Goal: Entertainment & Leisure: Consume media (video, audio)

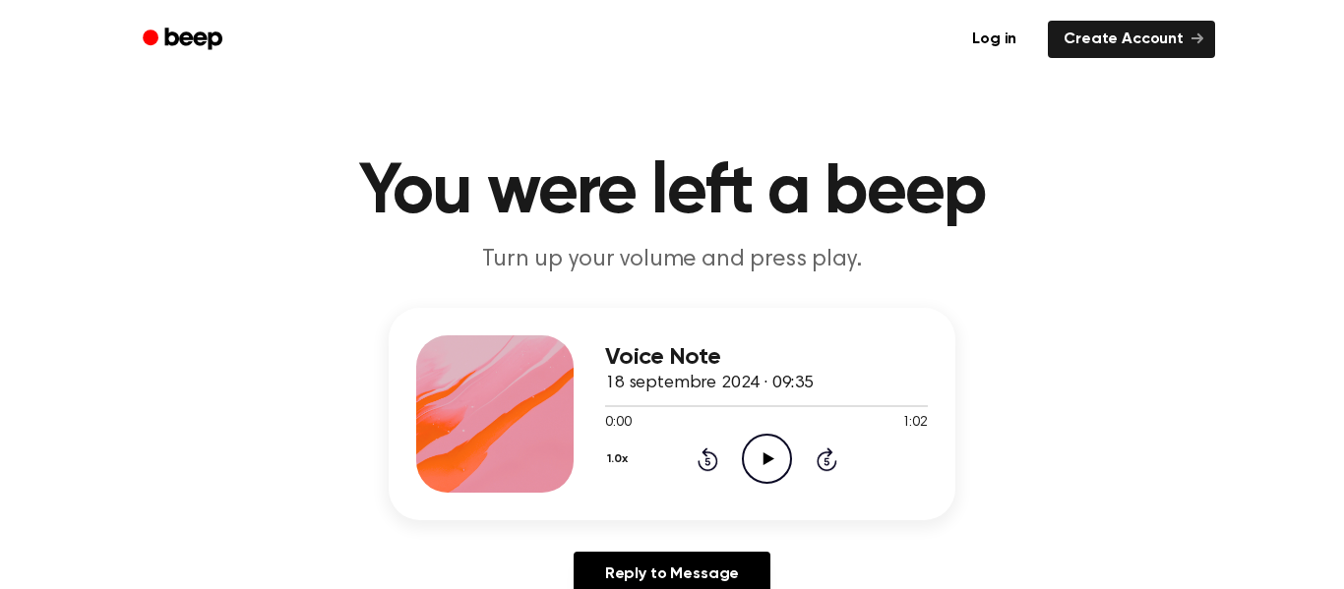
drag, startPoint x: 807, startPoint y: 437, endPoint x: 779, endPoint y: 442, distance: 28.0
click at [798, 438] on div "1.0x Rewind 5 seconds Play Audio Skip 5 seconds" at bounding box center [766, 459] width 323 height 50
click at [767, 454] on icon "Play Audio" at bounding box center [767, 459] width 50 height 50
drag, startPoint x: 642, startPoint y: 402, endPoint x: 607, endPoint y: 416, distance: 37.5
click at [605, 414] on div "0:07 1:02 Your browser does not support the [object Object] element." at bounding box center [766, 416] width 323 height 36
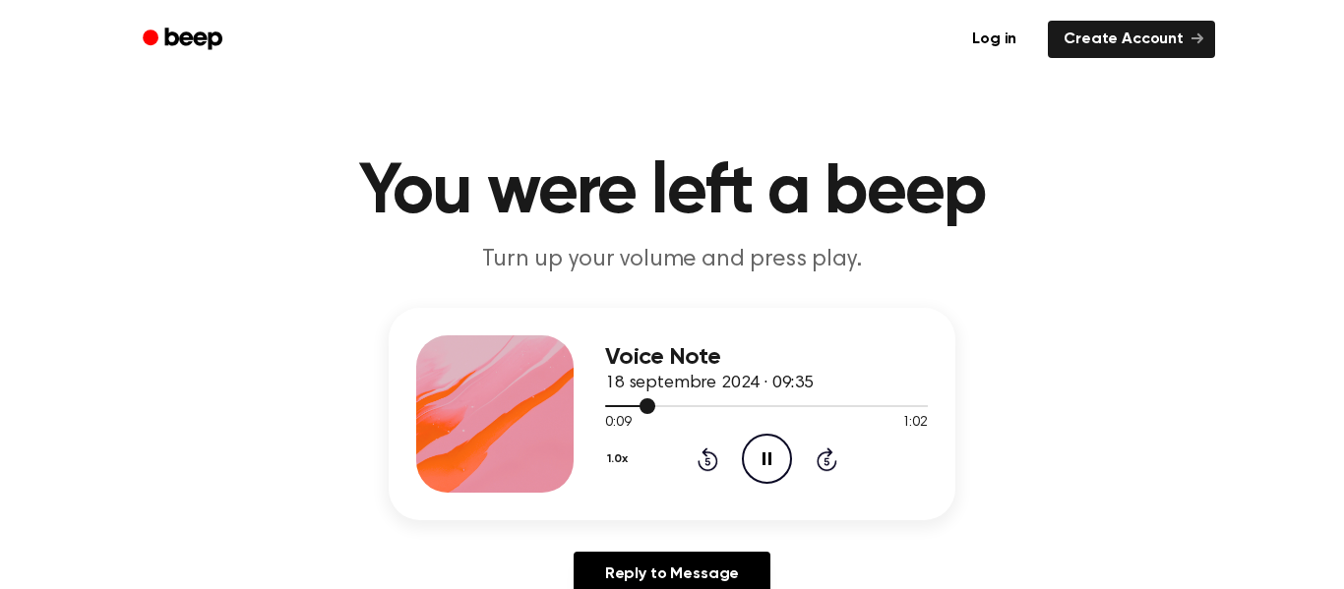
drag, startPoint x: 650, startPoint y: 402, endPoint x: 631, endPoint y: 405, distance: 19.9
click at [627, 403] on div at bounding box center [766, 406] width 323 height 16
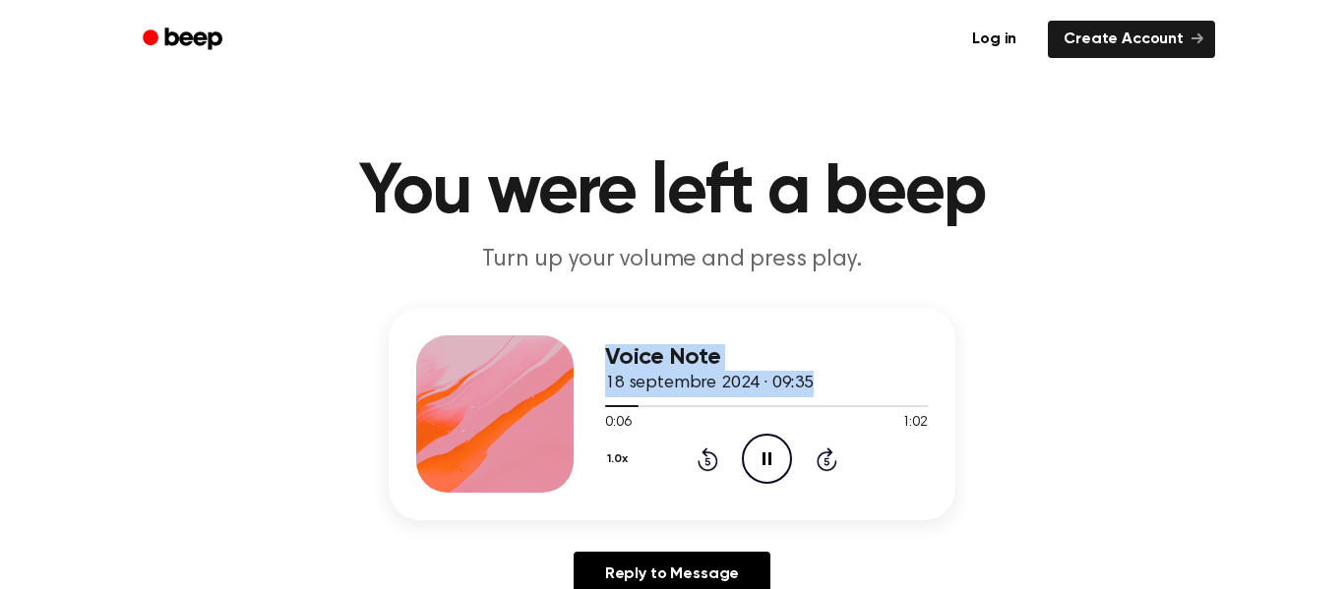
drag, startPoint x: 629, startPoint y: 399, endPoint x: 588, endPoint y: 397, distance: 40.4
click at [588, 397] on div "Voice Note 18 septembre 2024 · 09:35 0:06 1:02 Your browser does not support th…" at bounding box center [672, 414] width 567 height 213
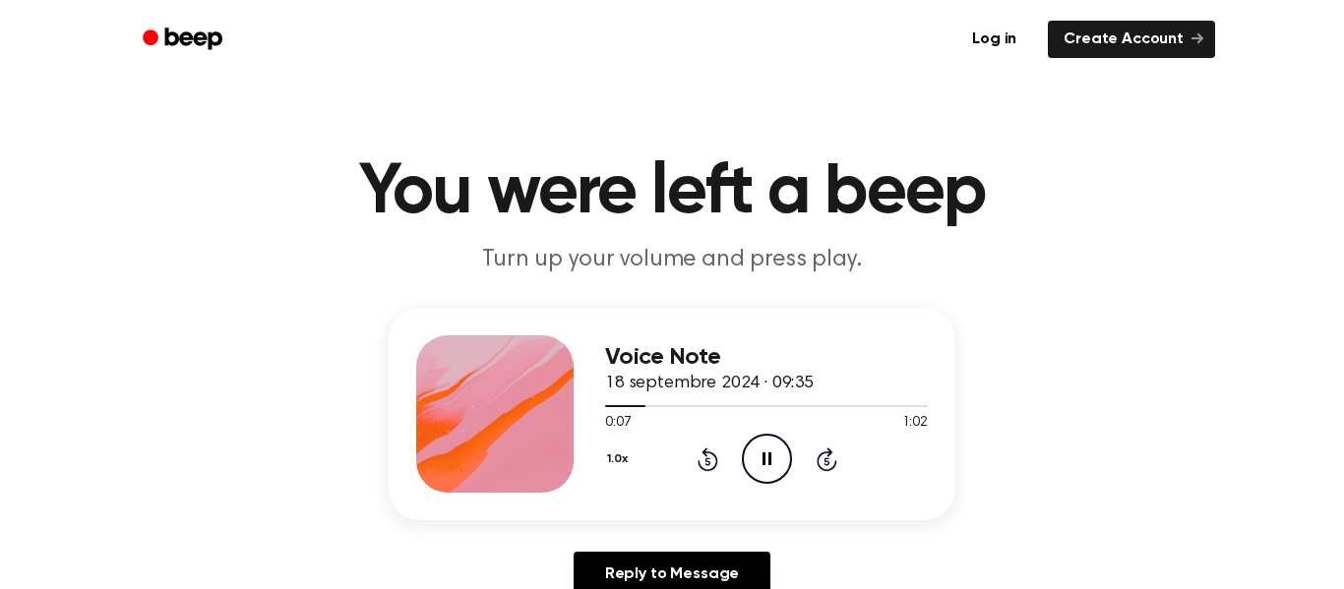
click at [709, 452] on icon at bounding box center [708, 460] width 21 height 24
click at [708, 451] on icon at bounding box center [708, 460] width 21 height 24
drag, startPoint x: 751, startPoint y: 454, endPoint x: 663, endPoint y: 269, distance: 204.7
click at [752, 453] on icon "Play Audio" at bounding box center [767, 459] width 50 height 50
